Goal: Information Seeking & Learning: Find contact information

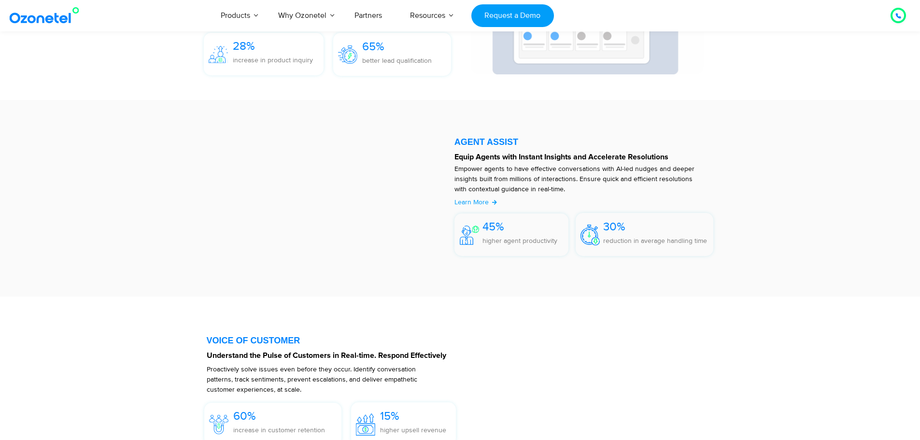
scroll to position [1207, 0]
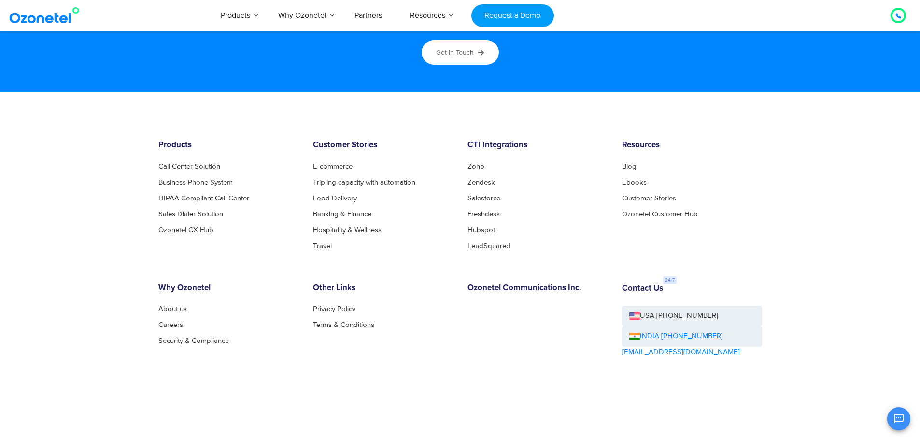
scroll to position [5237, 0]
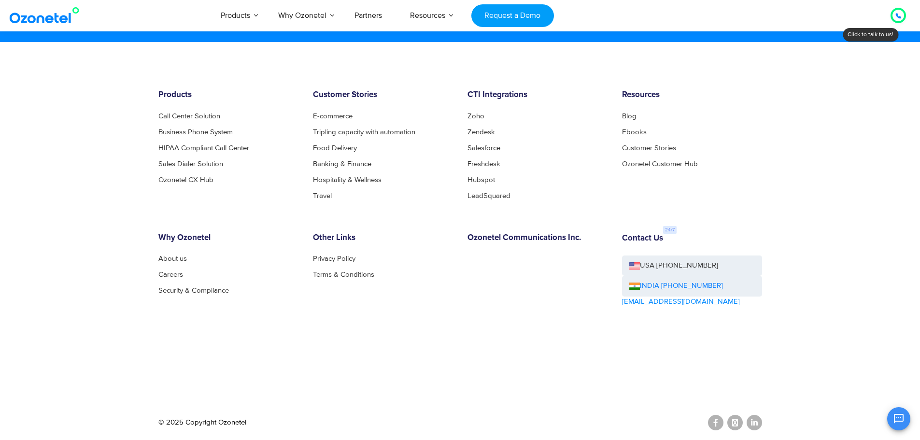
click at [693, 299] on div "Contact Us USA +1-408-440-5445 INDIA +1800-123-150150 sales@ozonetel.com" at bounding box center [692, 297] width 155 height 128
copy div "[EMAIL_ADDRESS][DOMAIN_NAME]"
